Goal: Information Seeking & Learning: Learn about a topic

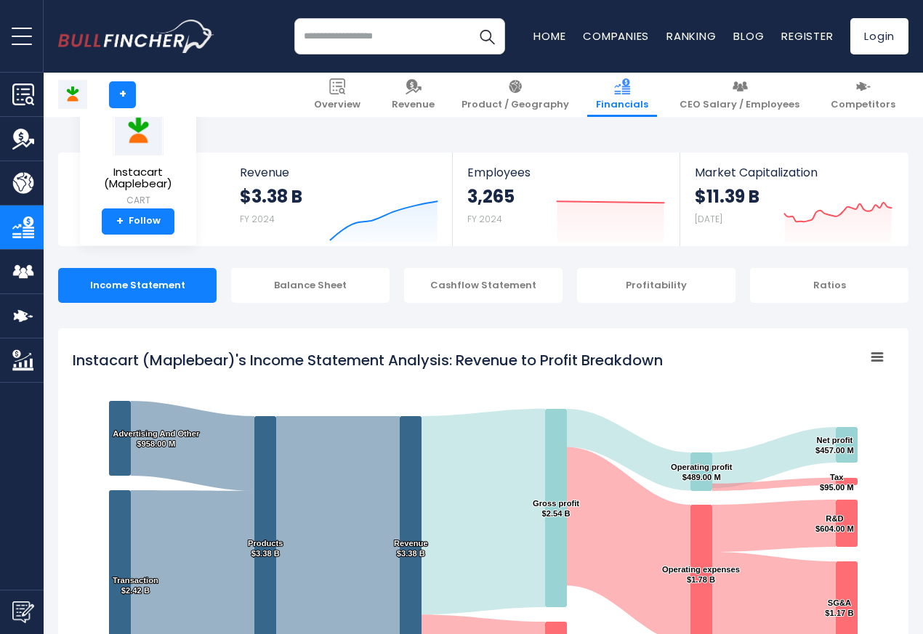
scroll to position [786, 0]
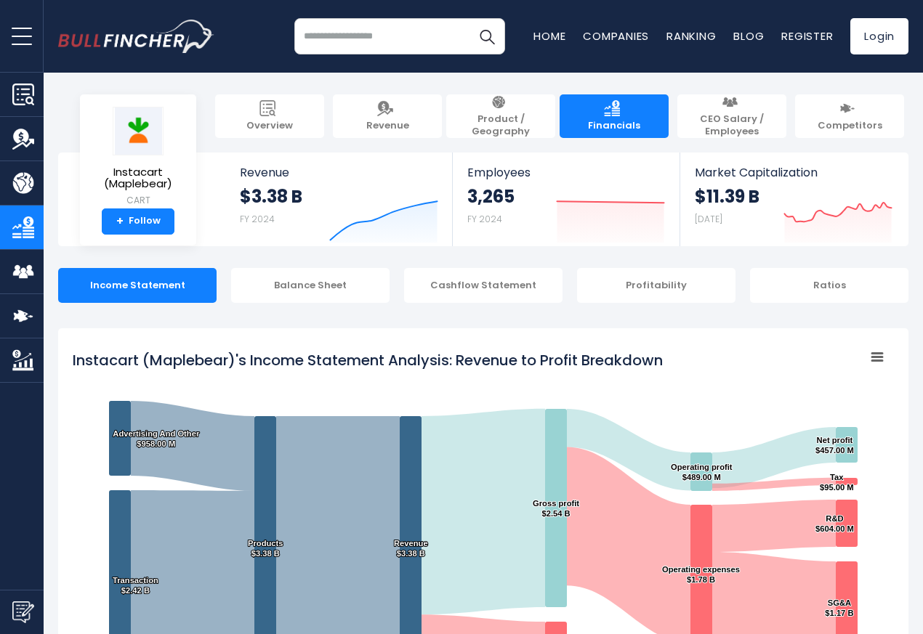
scroll to position [786, 0]
